Goal: Task Accomplishment & Management: Use online tool/utility

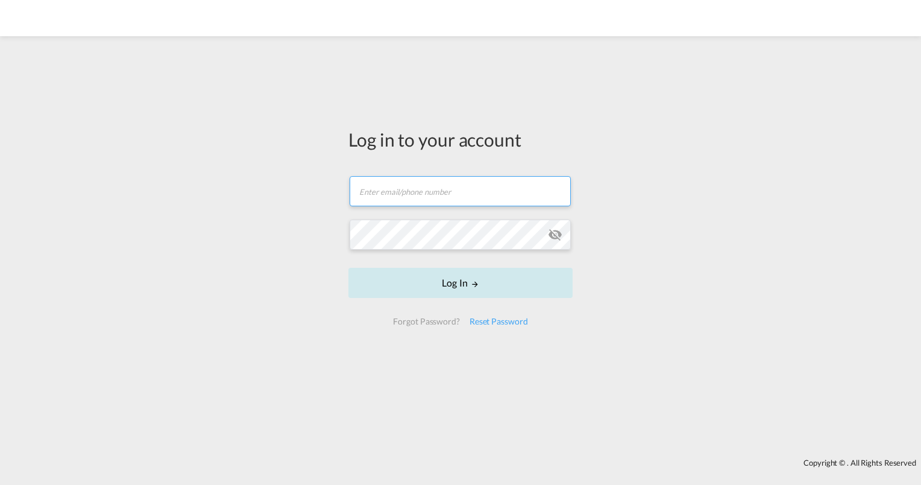
type input "[PERSON_NAME][EMAIL_ADDRESS][PERSON_NAME][DOMAIN_NAME]"
click at [460, 283] on button "Log In" at bounding box center [460, 283] width 224 height 30
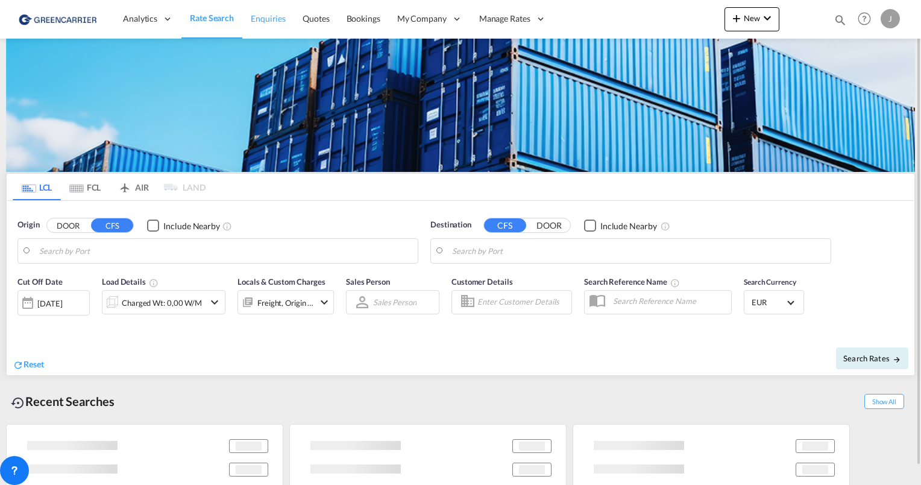
type input "[GEOGRAPHIC_DATA], [GEOGRAPHIC_DATA]"
type input "[GEOGRAPHIC_DATA], SH, CNSHA"
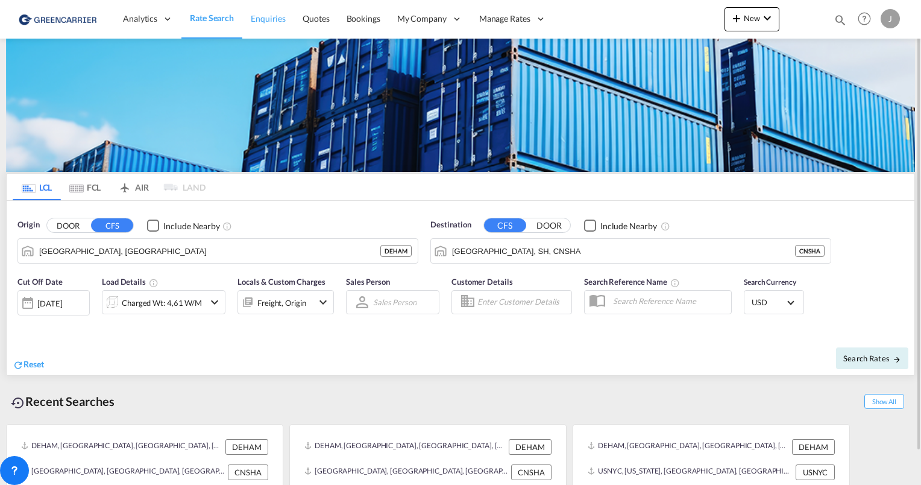
click at [262, 15] on span "Enquiries" at bounding box center [268, 18] width 35 height 10
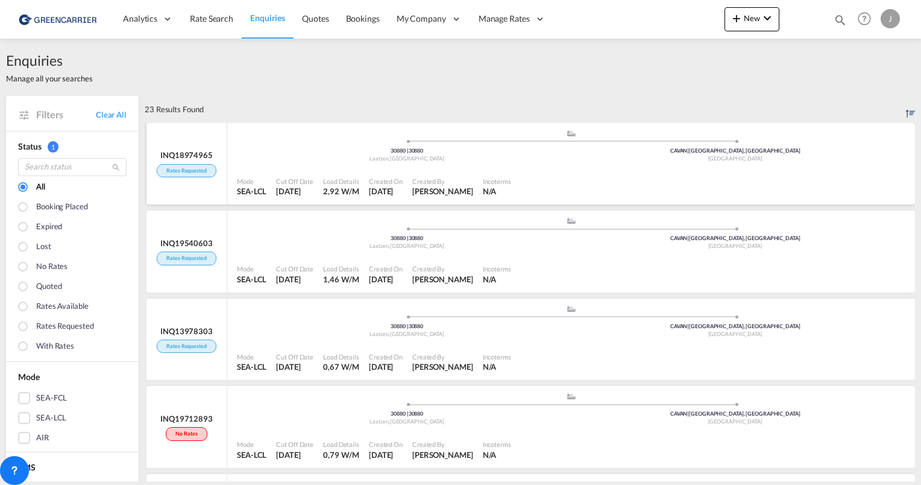
scroll to position [60, 0]
